Goal: Task Accomplishment & Management: Manage account settings

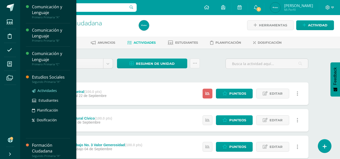
click at [49, 89] on span "Actividades" at bounding box center [46, 90] width 19 height 5
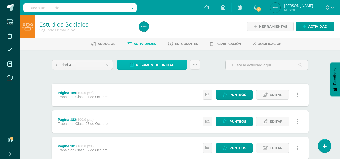
click at [138, 62] on span "Resumen de unidad" at bounding box center [155, 64] width 39 height 9
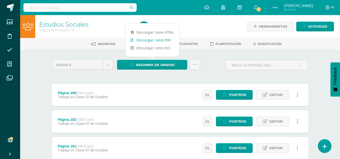
click at [153, 41] on link "Descargar como PDF" at bounding box center [152, 40] width 54 height 8
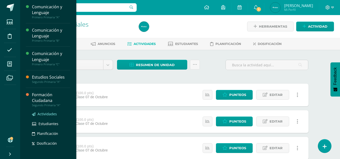
click at [46, 114] on span "Actividades" at bounding box center [46, 114] width 19 height 5
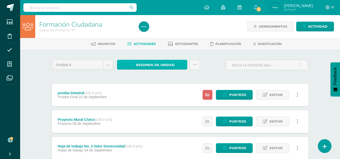
click at [158, 64] on span "Resumen de unidad" at bounding box center [155, 64] width 39 height 9
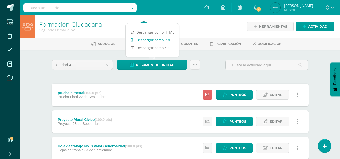
click at [157, 40] on link "Descargar como PDF" at bounding box center [152, 40] width 54 height 8
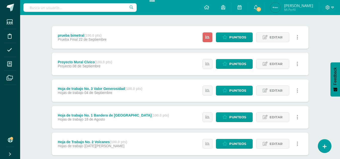
scroll to position [57, 0]
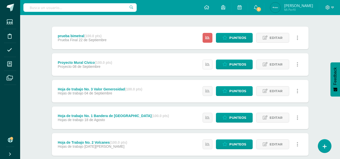
click at [207, 64] on icon at bounding box center [207, 64] width 4 height 4
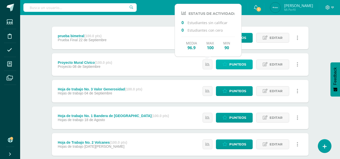
click at [228, 62] on link "Punteos" at bounding box center [234, 65] width 37 height 10
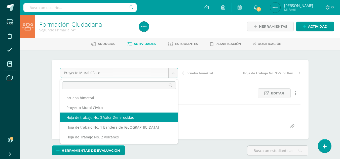
select select "/dashboard/teacher/grade-activity/235466/"
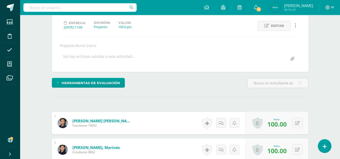
scroll to position [67, 0]
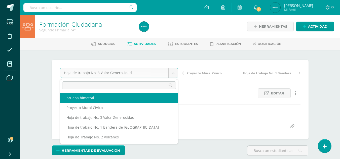
select select "/dashboard/teacher/grade-activity/236209/"
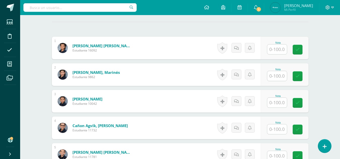
scroll to position [138, 0]
click at [270, 49] on input "text" at bounding box center [277, 49] width 20 height 10
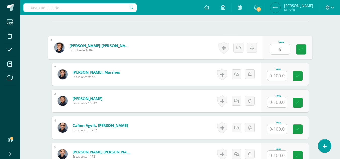
scroll to position [139, 0]
type input "90"
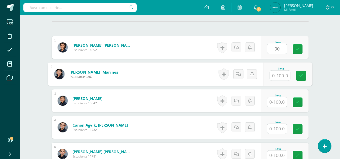
click at [277, 78] on input "text" at bounding box center [280, 76] width 20 height 10
type input "70"
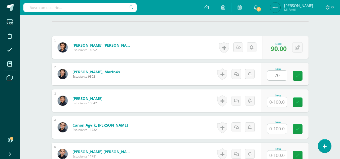
click at [280, 107] on div "Nota" at bounding box center [285, 101] width 48 height 23
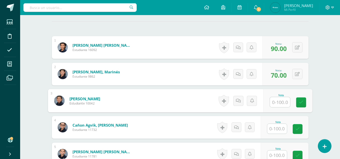
click at [278, 102] on input "text" at bounding box center [280, 102] width 20 height 10
type input "80"
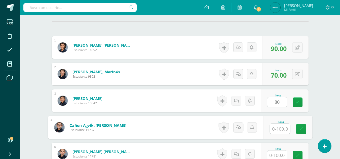
click at [281, 128] on input "text" at bounding box center [280, 129] width 20 height 10
type input "70"
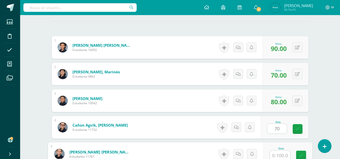
click at [280, 155] on input "text" at bounding box center [280, 156] width 20 height 10
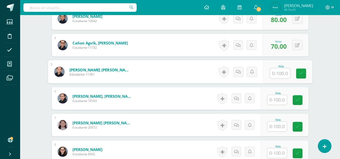
scroll to position [222, 0]
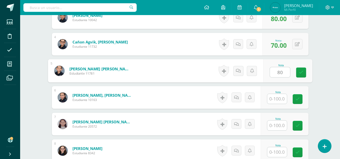
type input "80"
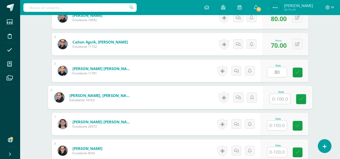
click at [280, 100] on input "text" at bounding box center [280, 99] width 20 height 10
type input "90"
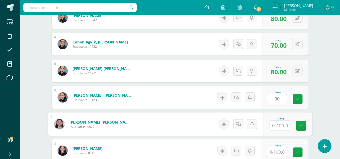
click at [276, 121] on input "text" at bounding box center [280, 126] width 20 height 10
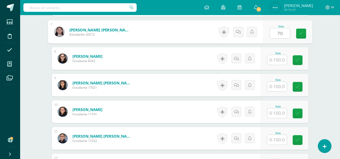
scroll to position [312, 0]
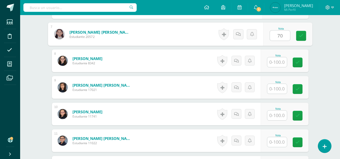
type input "70"
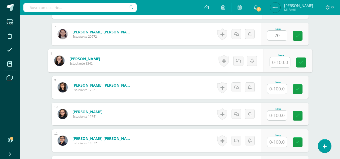
click at [283, 64] on input "text" at bounding box center [280, 62] width 20 height 10
type input "100"
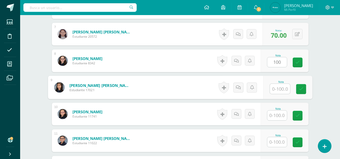
click at [283, 86] on input "text" at bounding box center [280, 89] width 20 height 10
type input "70"
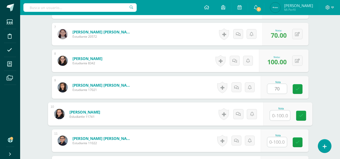
click at [276, 116] on input "text" at bounding box center [280, 116] width 20 height 10
type input "75"
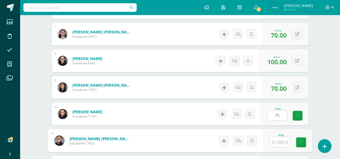
click at [280, 140] on input "text" at bounding box center [280, 142] width 20 height 10
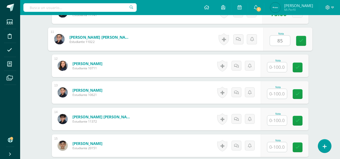
scroll to position [434, 0]
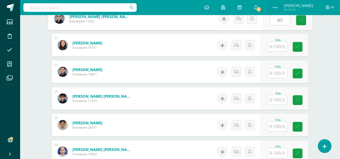
type input "85"
click at [275, 51] on input "text" at bounding box center [277, 47] width 20 height 10
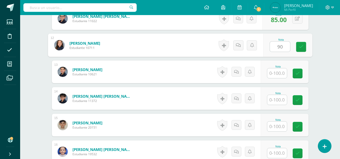
type input "90"
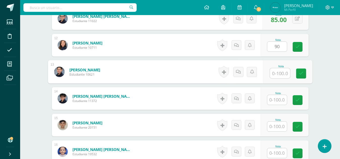
click at [277, 76] on input "text" at bounding box center [280, 73] width 20 height 10
type input "100"
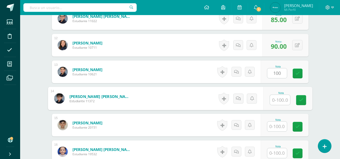
click at [276, 101] on input "text" at bounding box center [280, 100] width 20 height 10
type input "90"
click at [277, 126] on input "text" at bounding box center [277, 127] width 20 height 10
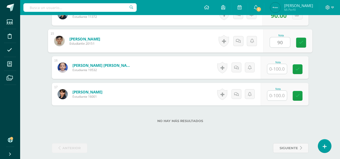
scroll to position [519, 0]
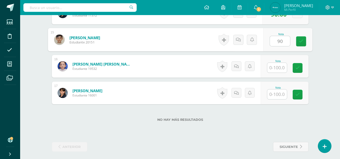
type input "90"
click at [287, 66] on div "Nota" at bounding box center [278, 66] width 22 height 13
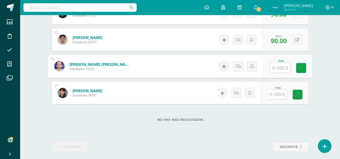
click at [283, 66] on input "text" at bounding box center [280, 68] width 20 height 10
type input "100"
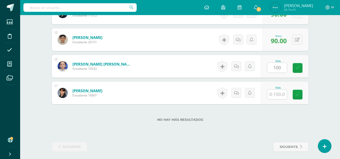
click at [276, 89] on div "Nota" at bounding box center [278, 87] width 22 height 3
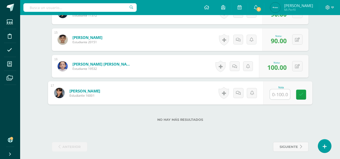
click at [278, 93] on input "text" at bounding box center [280, 95] width 20 height 10
type input "65"
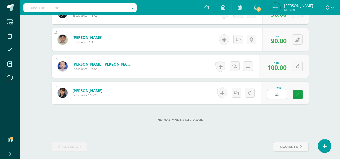
click at [258, 124] on div "No hay más resultados" at bounding box center [180, 115] width 256 height 23
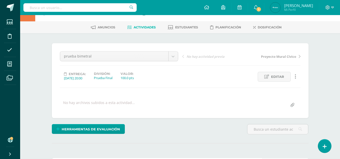
scroll to position [0, 0]
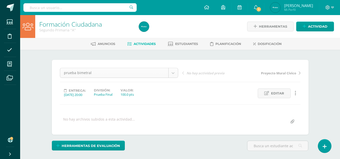
click at [146, 46] on span "Actividades" at bounding box center [145, 44] width 22 height 4
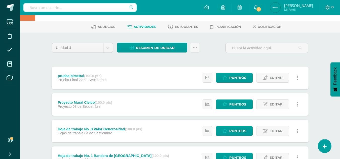
scroll to position [7, 0]
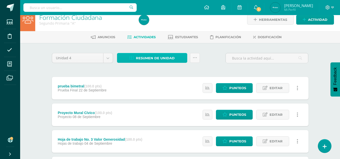
click at [165, 55] on span "Resumen de unidad" at bounding box center [155, 58] width 39 height 9
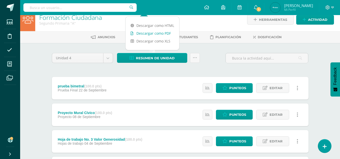
click at [164, 32] on link "Descargar como PDF" at bounding box center [152, 33] width 54 height 8
click at [315, 18] on span "Actividad" at bounding box center [317, 19] width 19 height 9
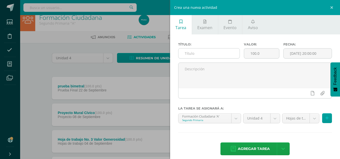
click at [201, 55] on input "text" at bounding box center [208, 54] width 61 height 10
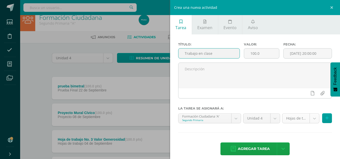
type input "Trabajo en clase"
click at [308, 121] on body "Estudiantes Disciplina Asistencia Mis cursos Archivos Soporte Ayuda Reportar un…" at bounding box center [170, 116] width 340 height 246
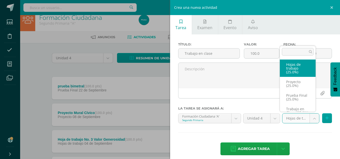
scroll to position [13, 0]
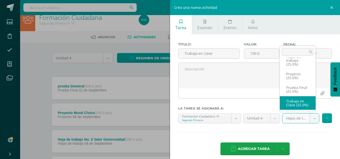
select select "233884"
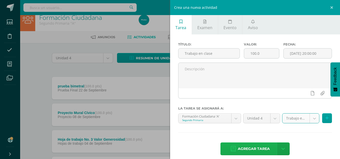
click at [249, 150] on span "Agregar tarea" at bounding box center [254, 149] width 32 height 12
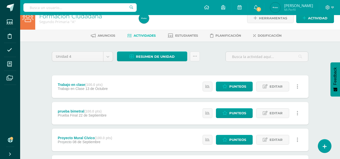
scroll to position [9, 0]
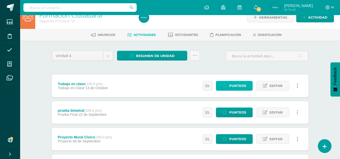
click at [227, 85] on icon at bounding box center [224, 86] width 5 height 4
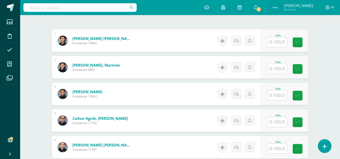
scroll to position [146, 0]
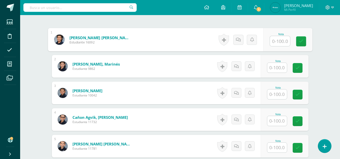
click at [278, 39] on input "text" at bounding box center [280, 41] width 20 height 10
type input "80"
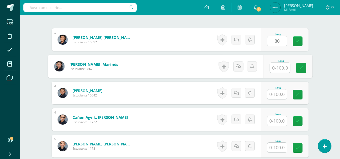
click at [277, 69] on input "text" at bounding box center [280, 68] width 20 height 10
type input "85"
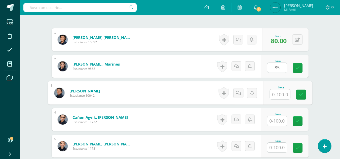
click at [281, 95] on input "text" at bounding box center [280, 95] width 20 height 10
type input "89"
click at [279, 122] on input "text" at bounding box center [277, 121] width 20 height 10
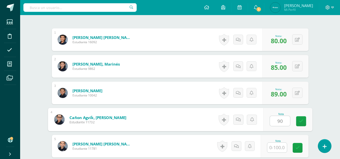
type input "90"
click at [280, 147] on input "text" at bounding box center [277, 148] width 20 height 10
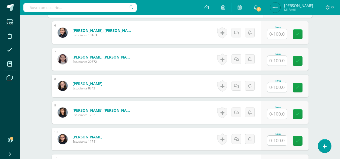
scroll to position [288, 0]
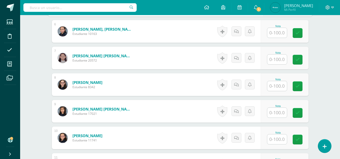
type input "85"
click at [283, 32] on input "text" at bounding box center [277, 33] width 20 height 10
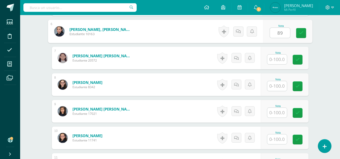
type input "89"
click at [278, 61] on input "text" at bounding box center [277, 60] width 20 height 10
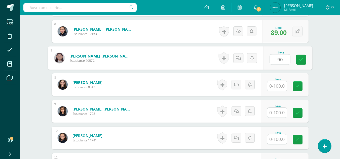
type input "90"
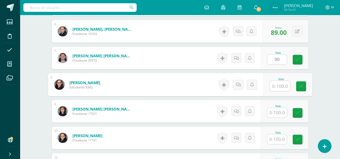
click at [281, 84] on input "text" at bounding box center [280, 86] width 20 height 10
type input "83"
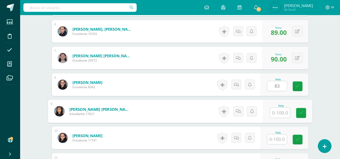
click at [276, 112] on input "text" at bounding box center [280, 113] width 20 height 10
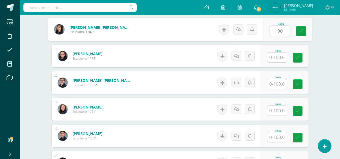
scroll to position [364, 0]
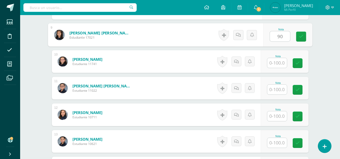
type input "90"
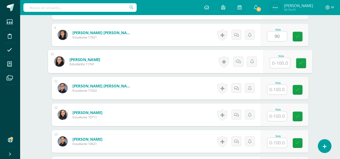
click at [279, 64] on input "text" at bounding box center [280, 63] width 20 height 10
type input "82"
click at [275, 88] on input "text" at bounding box center [277, 90] width 20 height 10
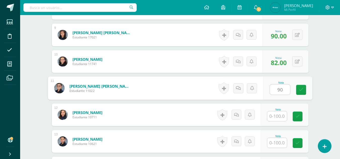
type input "90"
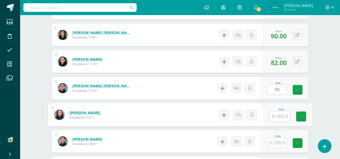
click at [278, 115] on input "text" at bounding box center [280, 116] width 20 height 10
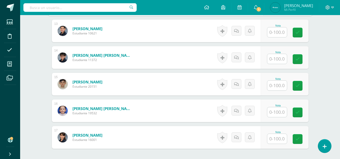
scroll to position [472, 0]
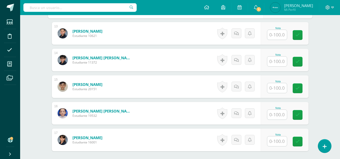
type input "90"
click at [283, 36] on input "text" at bounding box center [280, 35] width 20 height 10
type input "100"
click at [277, 63] on input "text" at bounding box center [277, 62] width 20 height 10
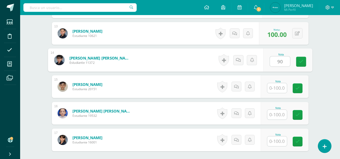
type input "90"
click at [280, 86] on input "text" at bounding box center [277, 88] width 20 height 10
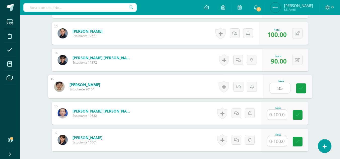
type input "85"
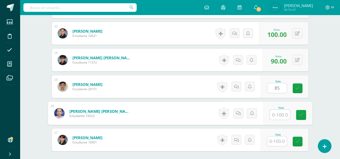
click at [276, 111] on input "text" at bounding box center [280, 115] width 20 height 10
type input "90"
click at [278, 141] on input "text" at bounding box center [277, 142] width 20 height 10
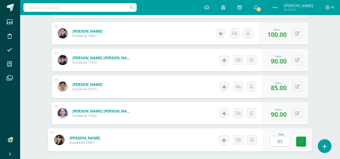
type input "85"
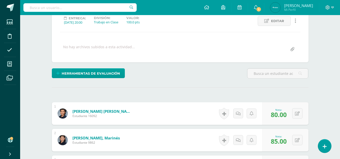
scroll to position [48, 0]
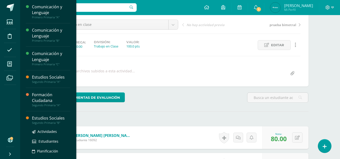
click at [57, 119] on div "Estudios Sociales" at bounding box center [51, 118] width 38 height 6
